Goal: Task Accomplishment & Management: Manage account settings

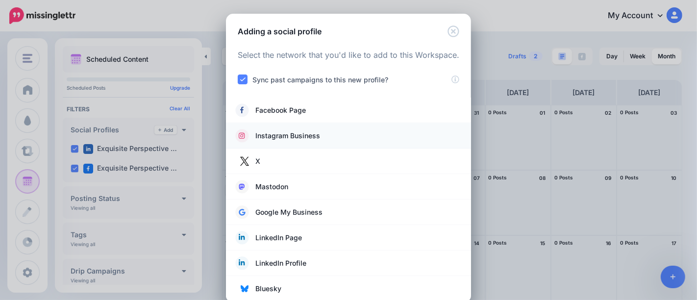
click at [311, 138] on span "Instagram Business" at bounding box center [287, 136] width 65 height 12
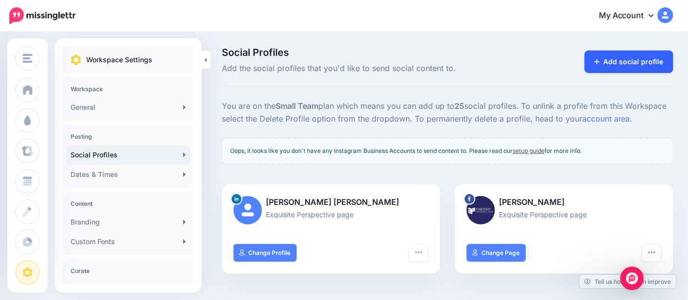
click at [635, 72] on link "Add social profile" at bounding box center [629, 61] width 89 height 23
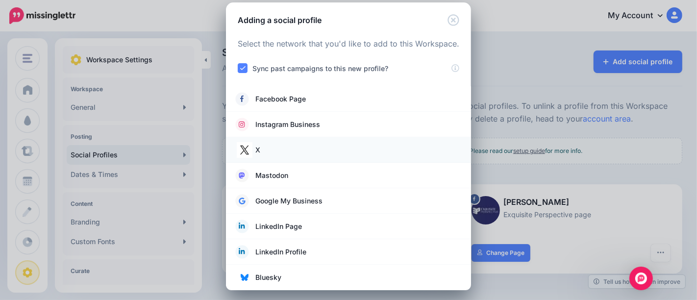
scroll to position [15, 0]
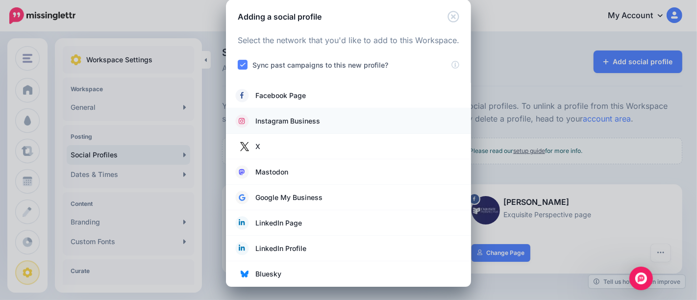
click at [296, 125] on span "Instagram Business" at bounding box center [287, 121] width 65 height 12
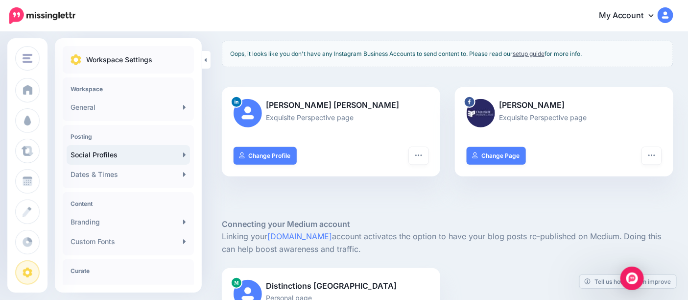
scroll to position [109, 0]
